Goal: Task Accomplishment & Management: Manage account settings

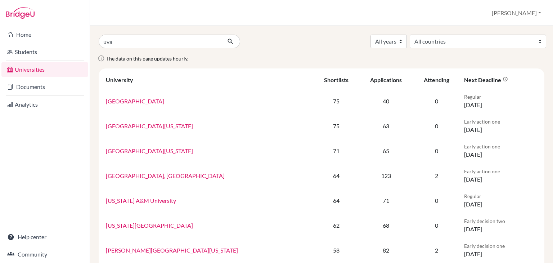
type input "uva"
click at [221, 35] on button "submit" at bounding box center [230, 42] width 19 height 14
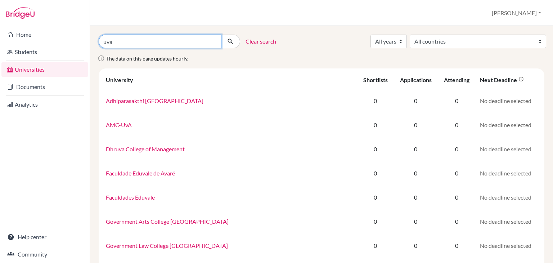
click at [161, 41] on input "uva" at bounding box center [160, 42] width 123 height 14
type input "university of virginia"
click at [221, 35] on button "submit" at bounding box center [230, 42] width 19 height 14
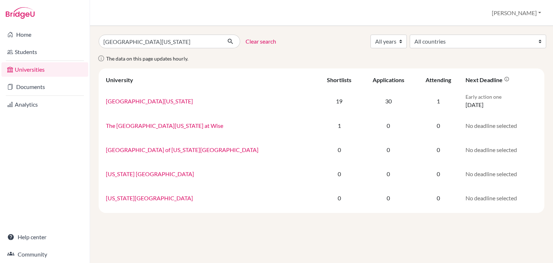
click at [450, 48] on div "university of virginia Clear search All years 2027 2026 2025 2024 2023 2022 202…" at bounding box center [322, 124] width 446 height 178
click at [407, 41] on select "All years 2027 2026 2025 2024 2023 2022 2021 2020 2019 2018" at bounding box center [389, 42] width 36 height 14
select select "2026"
click at [407, 35] on select "All years 2027 2026 2025 2024 2023 2022 2021 2020 2019 2018" at bounding box center [389, 42] width 36 height 14
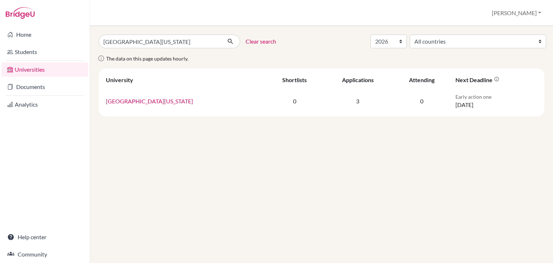
select select "2026"
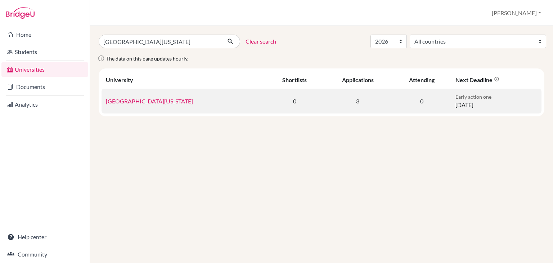
click at [157, 100] on link "[GEOGRAPHIC_DATA][US_STATE]" at bounding box center [149, 101] width 87 height 7
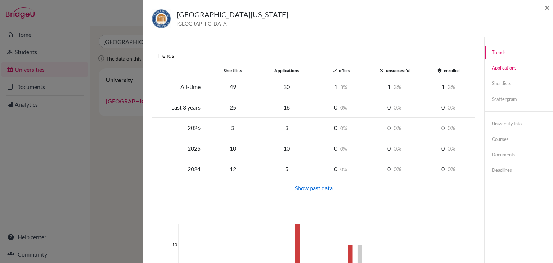
click at [519, 73] on link "Applications" at bounding box center [519, 68] width 68 height 13
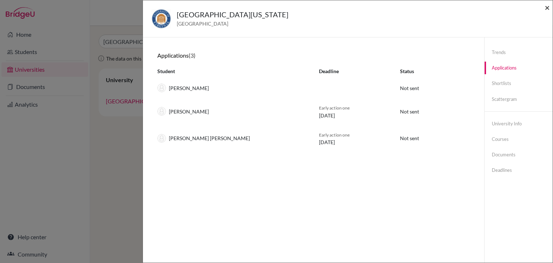
click at [548, 5] on span "×" at bounding box center [547, 7] width 5 height 10
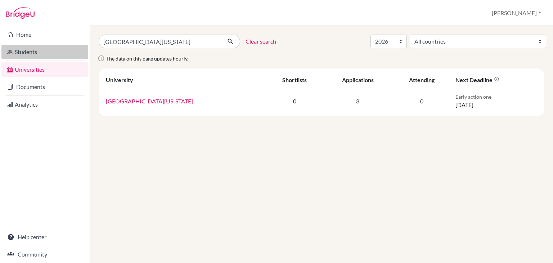
click at [52, 55] on link "Students" at bounding box center [44, 52] width 87 height 14
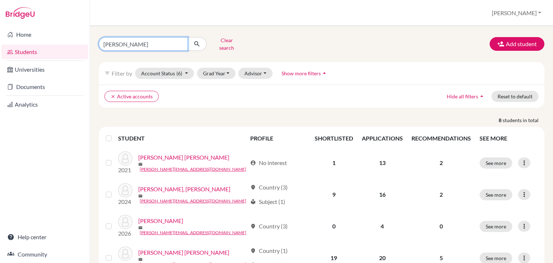
click at [163, 42] on input "saybe" at bounding box center [143, 44] width 89 height 14
type input "andonie"
click button "submit" at bounding box center [197, 44] width 19 height 14
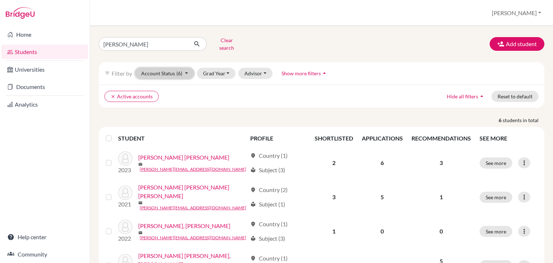
click at [189, 69] on button "Account Status (6)" at bounding box center [164, 73] width 59 height 11
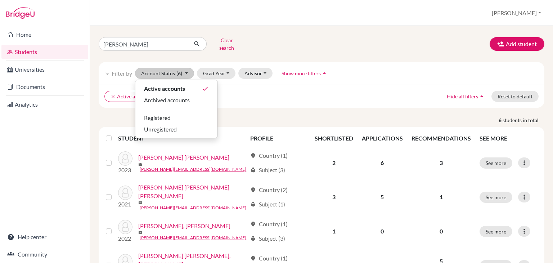
click at [277, 45] on div "andonie Clear search Add student" at bounding box center [321, 44] width 457 height 19
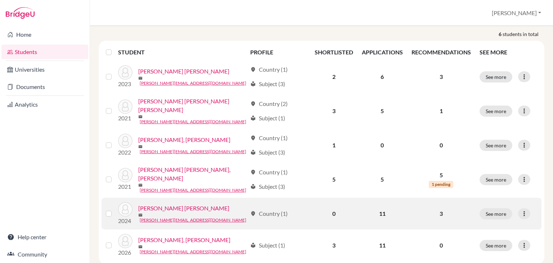
scroll to position [89, 0]
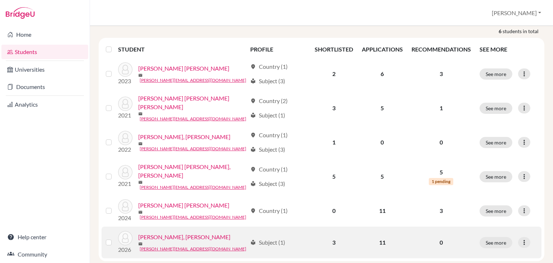
click at [196, 233] on link "[PERSON_NAME], [PERSON_NAME]" at bounding box center [184, 237] width 92 height 9
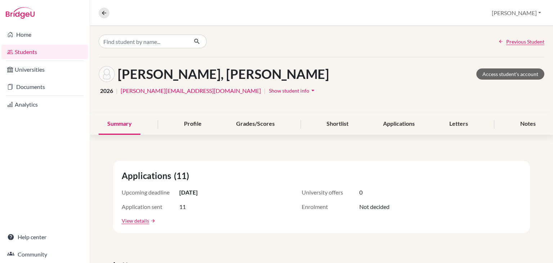
click at [269, 94] on button "Show student info arrow_drop_down" at bounding box center [293, 90] width 48 height 11
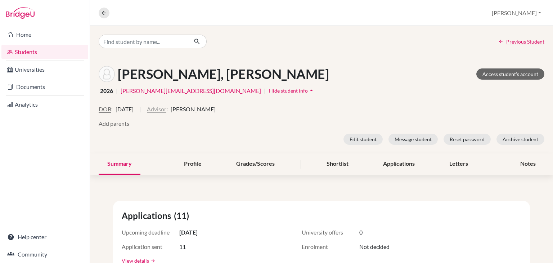
click at [166, 111] on button "Advisor" at bounding box center [156, 109] width 19 height 9
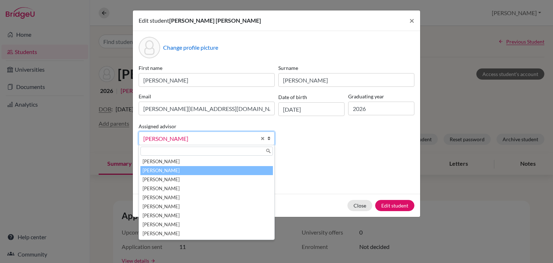
click at [248, 143] on span "Bowen, Jessica" at bounding box center [199, 138] width 113 height 9
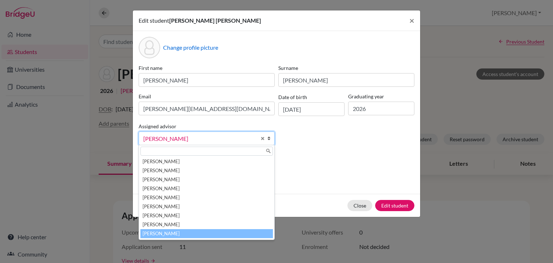
click at [213, 237] on li "Urbina, Alejandra" at bounding box center [207, 233] width 133 height 9
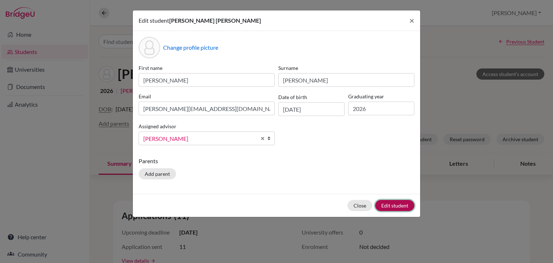
click at [400, 205] on button "Edit student" at bounding box center [394, 205] width 39 height 11
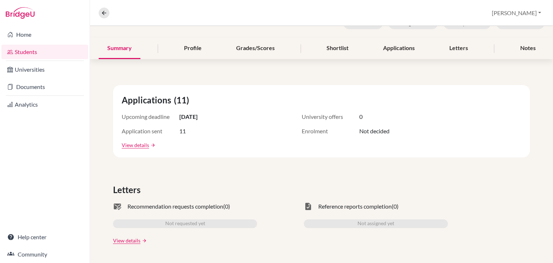
scroll to position [36, 0]
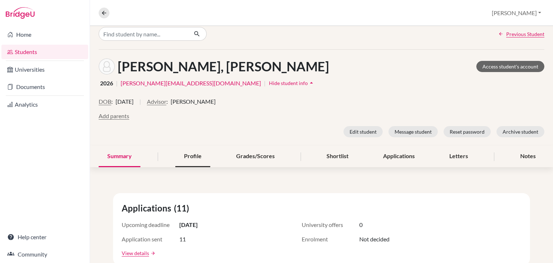
click at [198, 158] on div "Profile" at bounding box center [192, 156] width 35 height 21
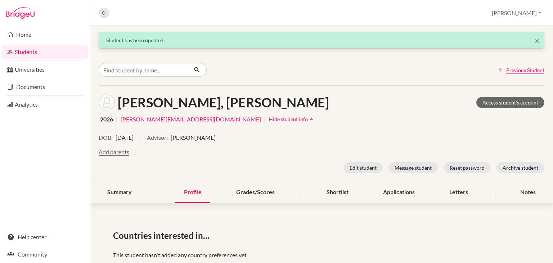
scroll to position [72, 0]
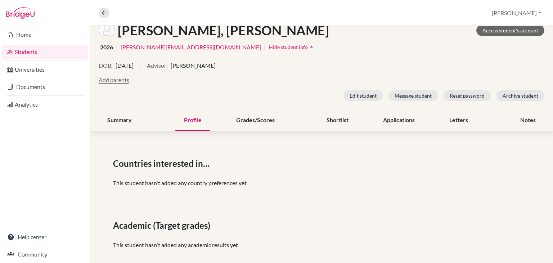
click at [500, 118] on div "Summary Profile Grades/Scores Shortlist Applications Letters Notes" at bounding box center [322, 120] width 446 height 21
click at [467, 121] on div "Letters" at bounding box center [459, 120] width 36 height 21
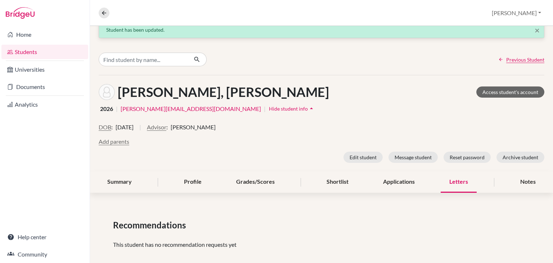
scroll to position [19, 0]
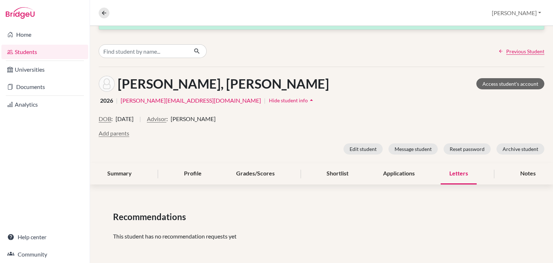
click at [388, 161] on div "[PERSON_NAME], [PERSON_NAME] Access student's account 2026 | [PERSON_NAME][EMAI…" at bounding box center [321, 115] width 463 height 96
click at [395, 185] on div "× Student has been updated. Previous Student Andrea, Andonie Aguilar Access stu…" at bounding box center [321, 135] width 463 height 257
click at [399, 174] on div "Applications" at bounding box center [399, 173] width 49 height 21
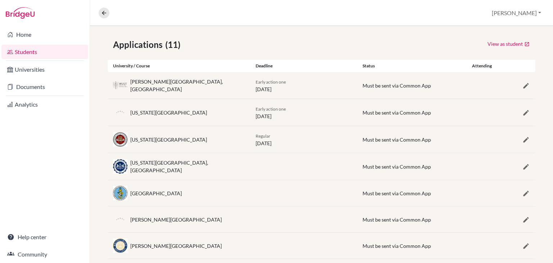
scroll to position [72, 0]
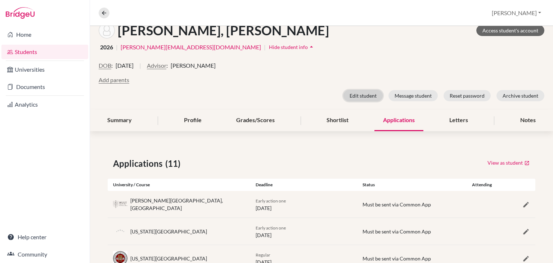
click at [368, 98] on button "Edit student" at bounding box center [363, 95] width 39 height 11
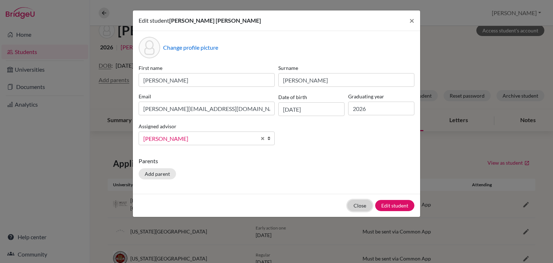
click at [356, 206] on button "Close" at bounding box center [360, 205] width 25 height 11
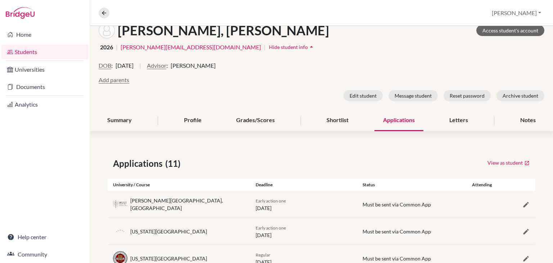
scroll to position [0, 0]
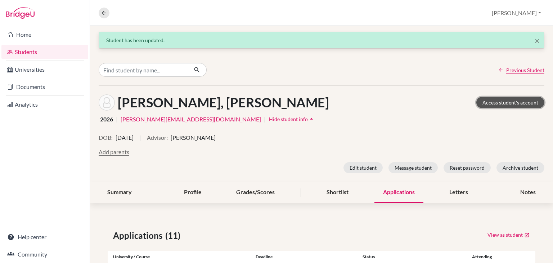
click at [504, 104] on link "Access student's account" at bounding box center [511, 102] width 68 height 11
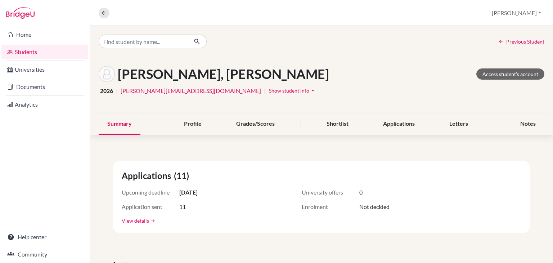
click at [269, 92] on span "Show student info" at bounding box center [289, 91] width 40 height 6
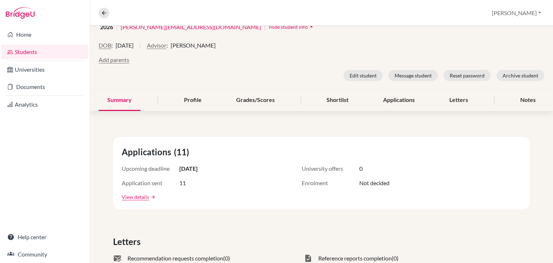
scroll to position [72, 0]
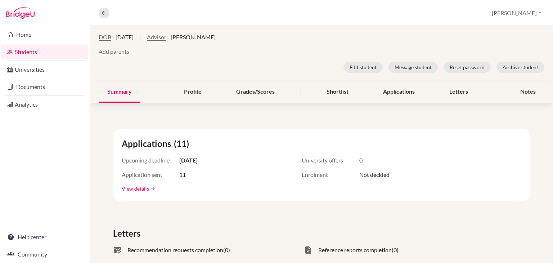
click at [149, 190] on link "arrow_forward" at bounding box center [152, 188] width 6 height 5
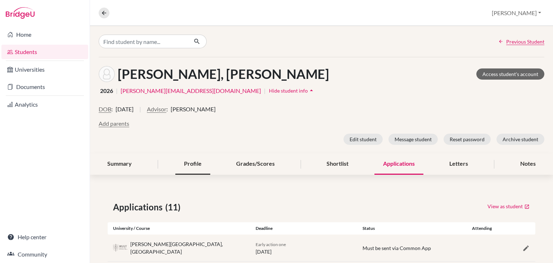
click at [194, 165] on div "Profile" at bounding box center [192, 164] width 35 height 21
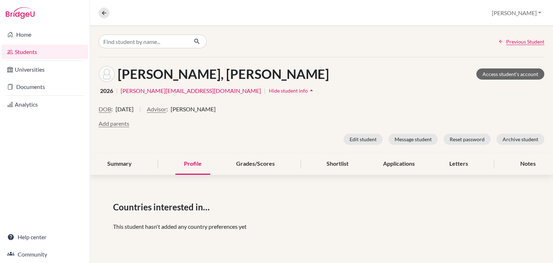
click at [360, 171] on div "Summary Profile Grades/Scores Shortlist Applications Letters Notes" at bounding box center [322, 164] width 446 height 21
click at [335, 166] on div "Shortlist" at bounding box center [337, 164] width 39 height 21
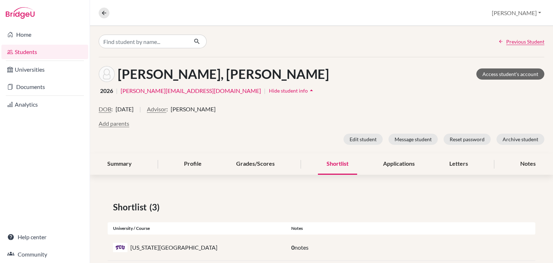
click at [427, 100] on div "[PERSON_NAME], [PERSON_NAME] Access student's account 2026 | [PERSON_NAME][EMAI…" at bounding box center [321, 105] width 463 height 96
